Goal: Information Seeking & Learning: Learn about a topic

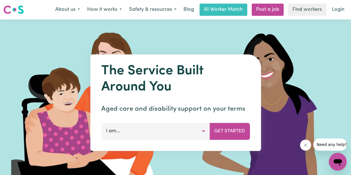
scroll to position [12, 0]
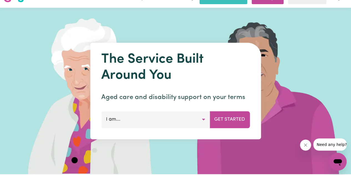
click at [178, 122] on button "I am..." at bounding box center [155, 119] width 109 height 17
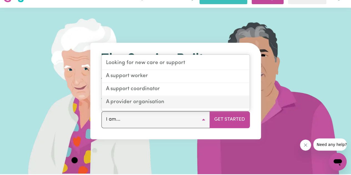
click at [158, 100] on link "A provider organisation" at bounding box center [176, 102] width 148 height 13
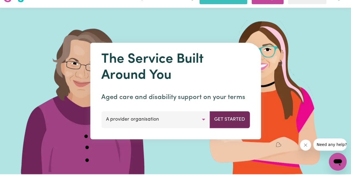
click at [224, 125] on button "Get Started" at bounding box center [230, 119] width 40 height 17
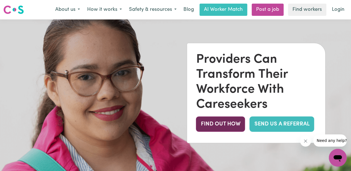
click at [229, 128] on button "FIND OUT HOW" at bounding box center [220, 123] width 49 height 15
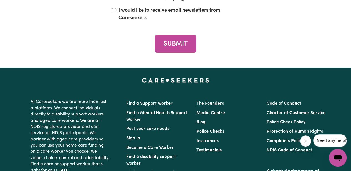
scroll to position [2064, 0]
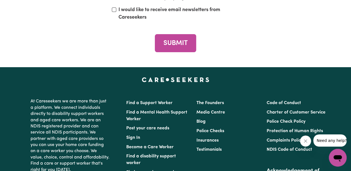
drag, startPoint x: 101, startPoint y: 87, endPoint x: 240, endPoint y: 91, distance: 139.2
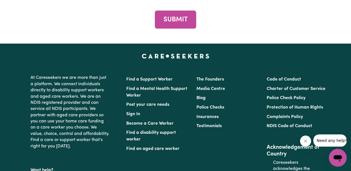
scroll to position [2089, 0]
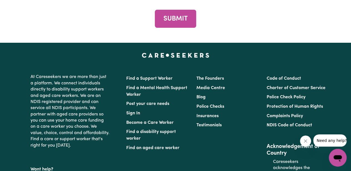
drag, startPoint x: 79, startPoint y: 73, endPoint x: 260, endPoint y: 79, distance: 180.7
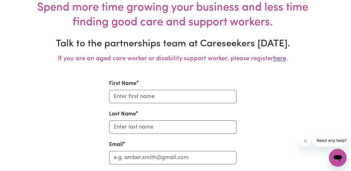
scroll to position [1830, 3]
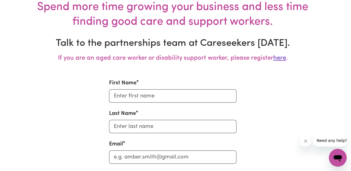
drag, startPoint x: 104, startPoint y: 96, endPoint x: 228, endPoint y: 98, distance: 123.9
drag, startPoint x: 106, startPoint y: 101, endPoint x: 264, endPoint y: 104, distance: 158.4
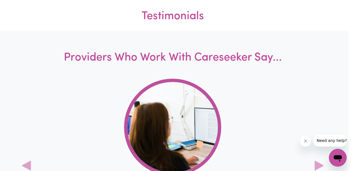
scroll to position [1428, 3]
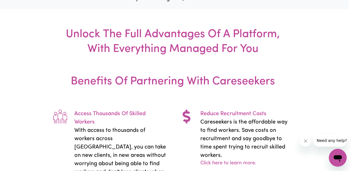
scroll to position [794, 3]
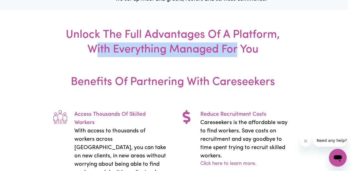
drag, startPoint x: 94, startPoint y: 45, endPoint x: 236, endPoint y: 40, distance: 142.6
click at [236, 40] on h3 "Unlock The Full Advantages Of A Platform, With Everything Managed For You" at bounding box center [173, 42] width 228 height 65
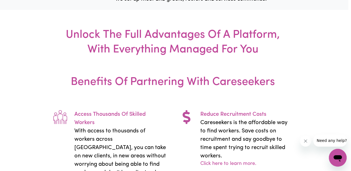
click at [253, 34] on h3 "Unlock The Full Advantages Of A Platform, With Everything Managed For You" at bounding box center [173, 42] width 228 height 65
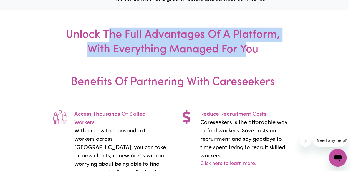
drag, startPoint x: 147, startPoint y: 41, endPoint x: 271, endPoint y: 52, distance: 123.9
click at [248, 52] on h3 "Unlock The Full Advantages Of A Platform, With Everything Managed For You" at bounding box center [173, 42] width 228 height 65
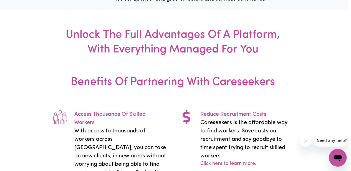
click at [274, 52] on h3 "Unlock The Full Advantages Of A Platform, With Everything Managed For You" at bounding box center [173, 42] width 228 height 65
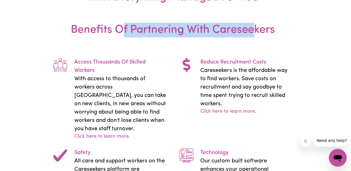
drag, startPoint x: 119, startPoint y: 28, endPoint x: 256, endPoint y: 36, distance: 136.7
click at [256, 36] on h3 "Benefits Of Partnering With Careseekers" at bounding box center [173, 37] width 246 height 28
click at [197, 44] on h3 "Benefits Of Partnering With Careseekers" at bounding box center [173, 37] width 246 height 28
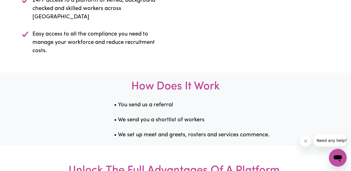
scroll to position [660, 0]
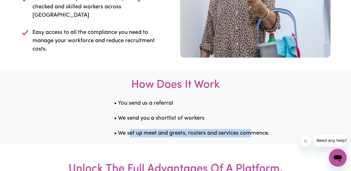
drag, startPoint x: 129, startPoint y: 129, endPoint x: 250, endPoint y: 134, distance: 120.4
click at [250, 134] on div "How Does It Work • You send us a referral • We send you a shortlist of workers …" at bounding box center [175, 107] width 351 height 73
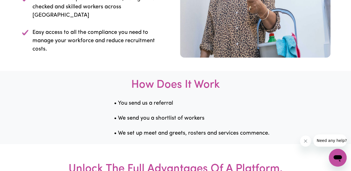
click at [253, 104] on div "• You send us a referral • We send you a shortlist of workers • We set up meet …" at bounding box center [175, 118] width 351 height 38
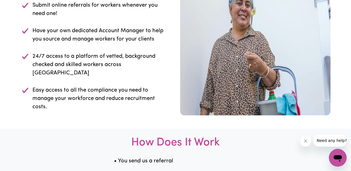
scroll to position [551, 0]
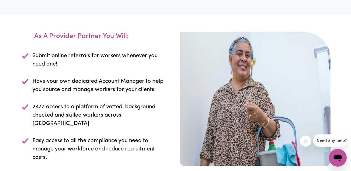
click at [80, 67] on p "Submit online referrals for workers whenever you need one!" at bounding box center [100, 60] width 134 height 17
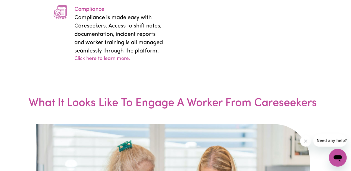
scroll to position [1228, 3]
